Goal: Information Seeking & Learning: Learn about a topic

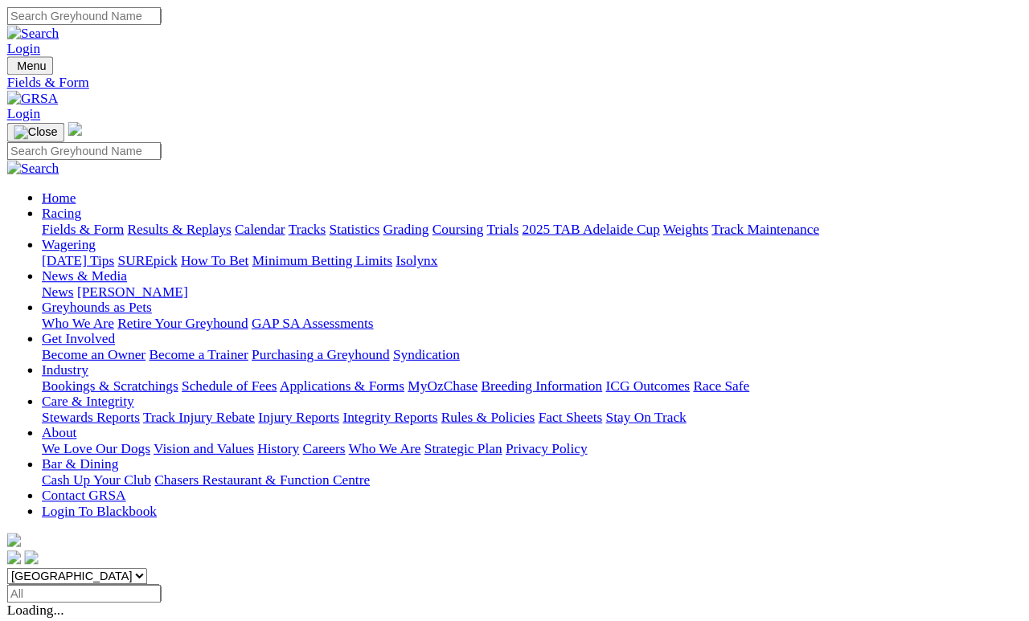
scroll to position [385, 0]
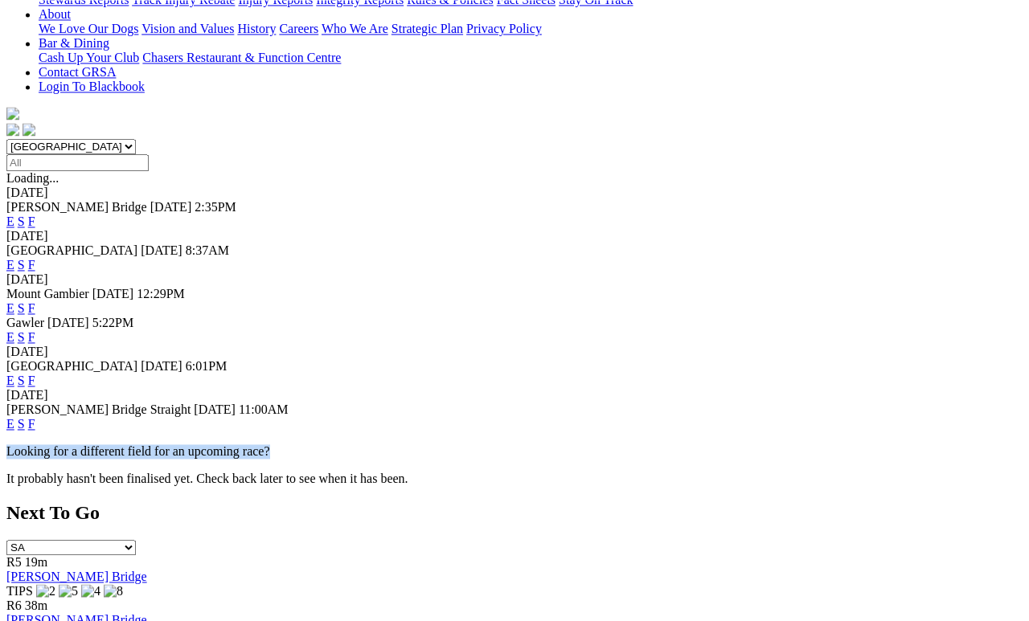
click at [839, 502] on div "Next To Go SA NSW NT QLD TAS VIC WA R5 19m Murray Bridge TIPS R6 38m Murray Bri…" at bounding box center [514, 601] width 1016 height 199
click at [35, 417] on link "F" at bounding box center [31, 424] width 7 height 14
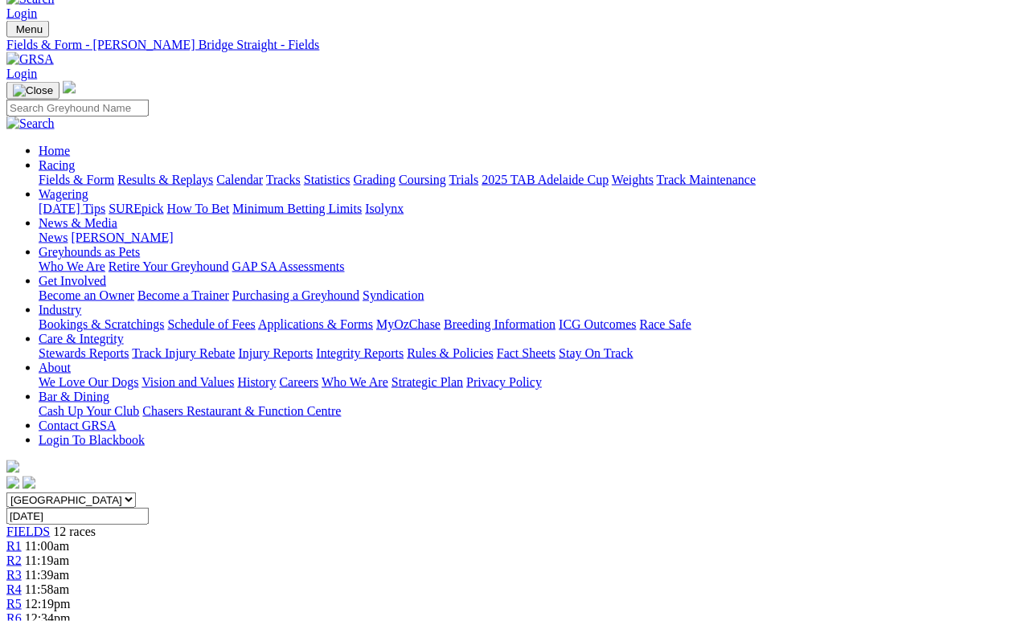
scroll to position [31, 0]
click at [88, 174] on link "Fields & Form" at bounding box center [77, 181] width 76 height 14
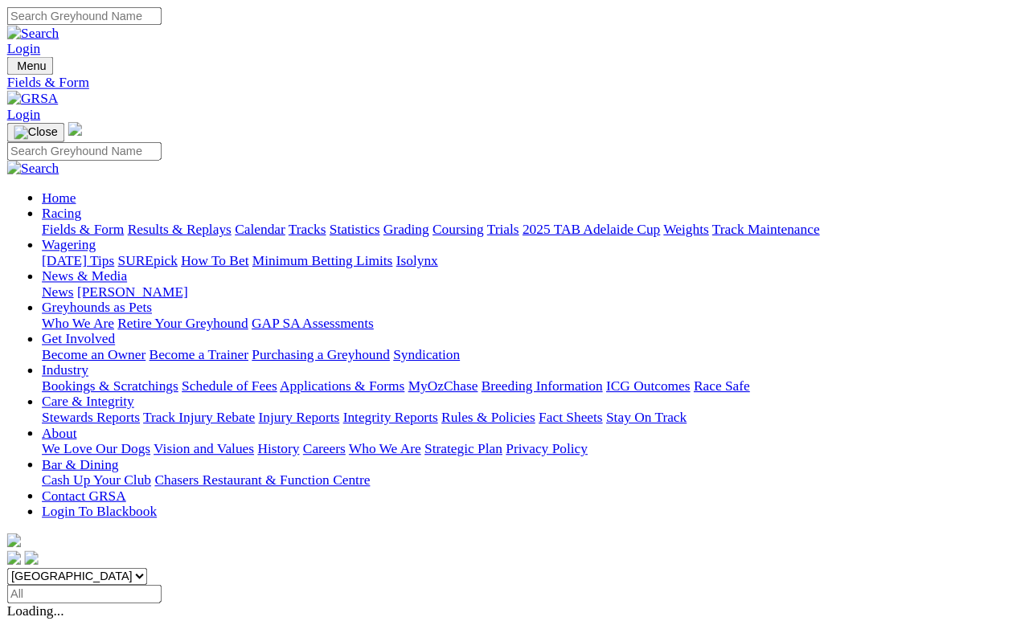
click at [35, 600] on link "F" at bounding box center [31, 607] width 7 height 14
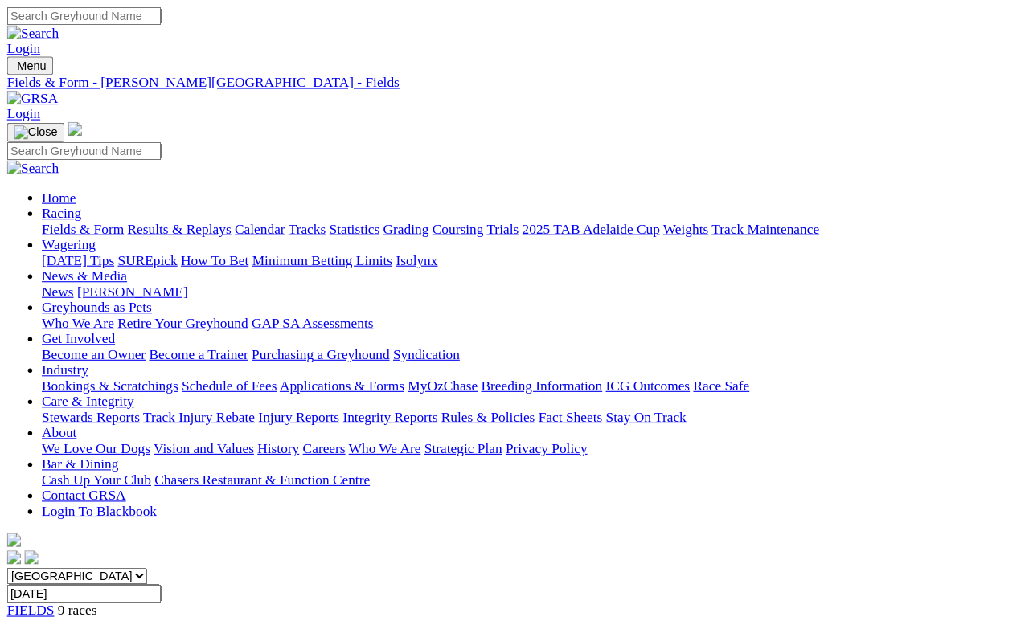
scroll to position [861, 0]
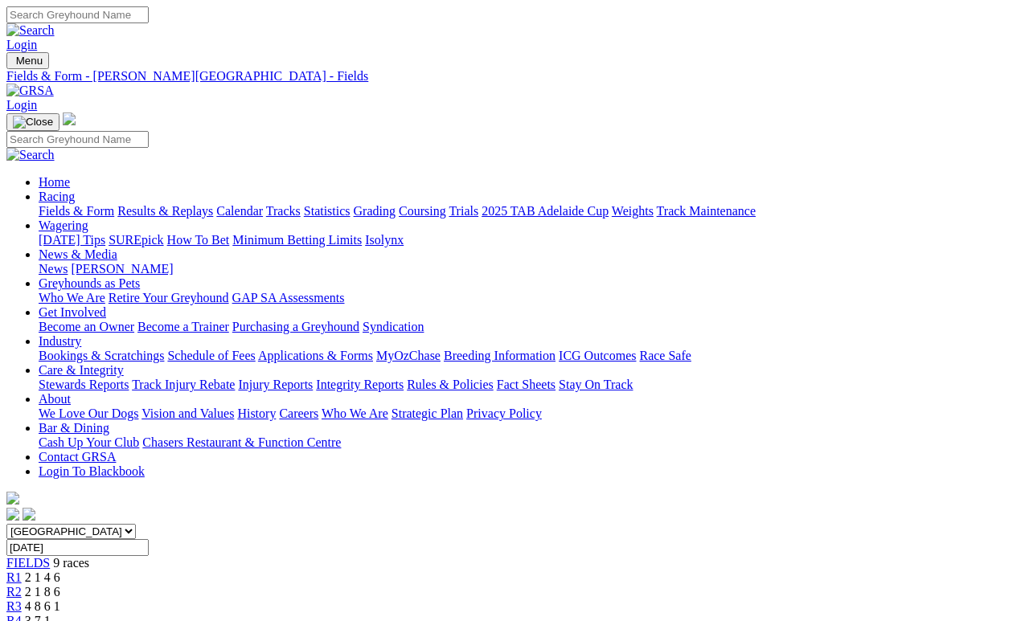
scroll to position [942, 0]
